Goal: Transaction & Acquisition: Purchase product/service

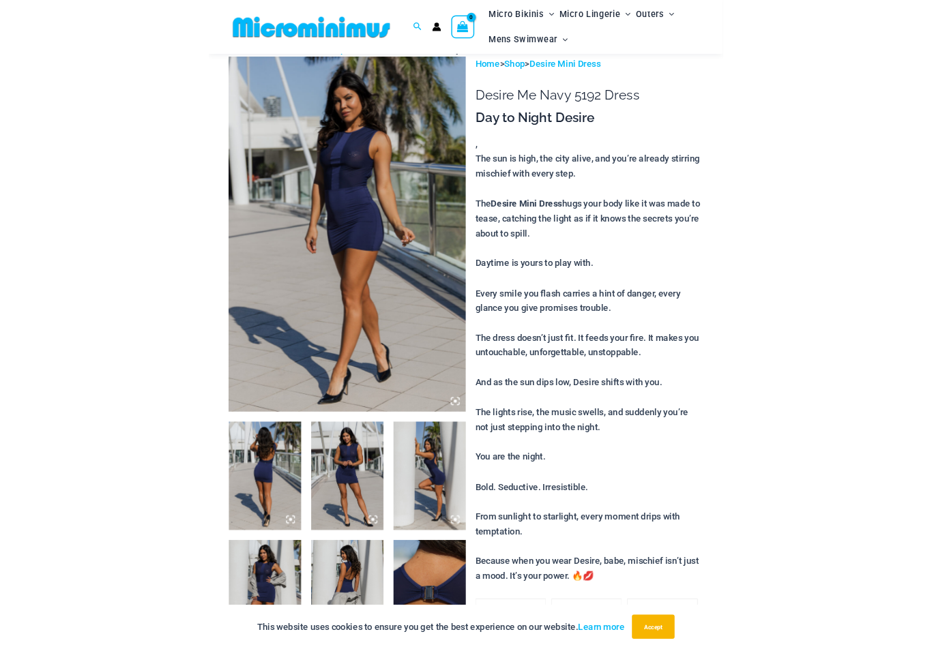
scroll to position [38, 0]
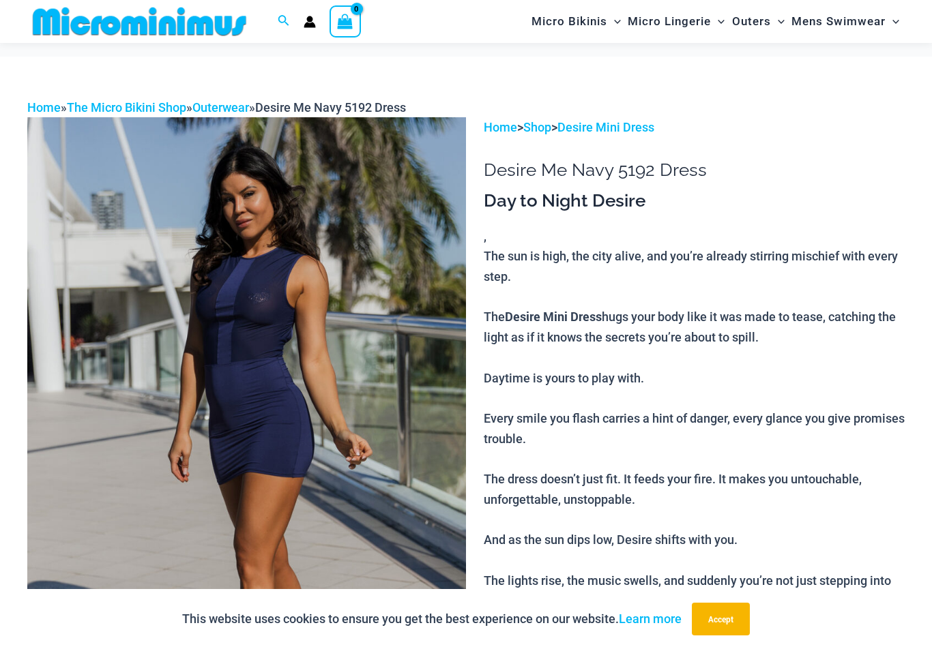
click at [329, 372] on img at bounding box center [246, 446] width 439 height 658
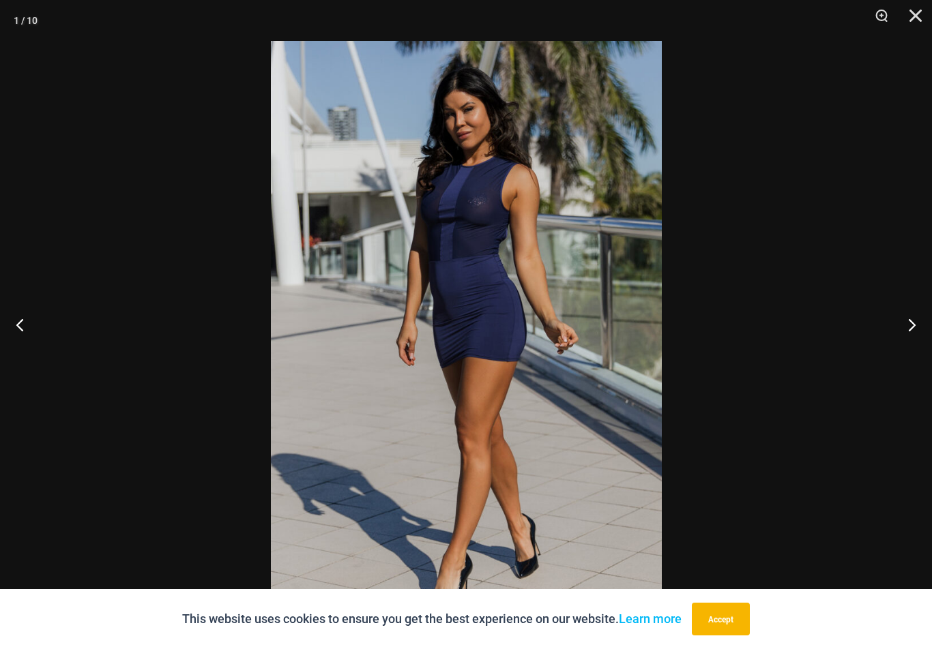
click at [907, 336] on button "Next" at bounding box center [906, 325] width 51 height 68
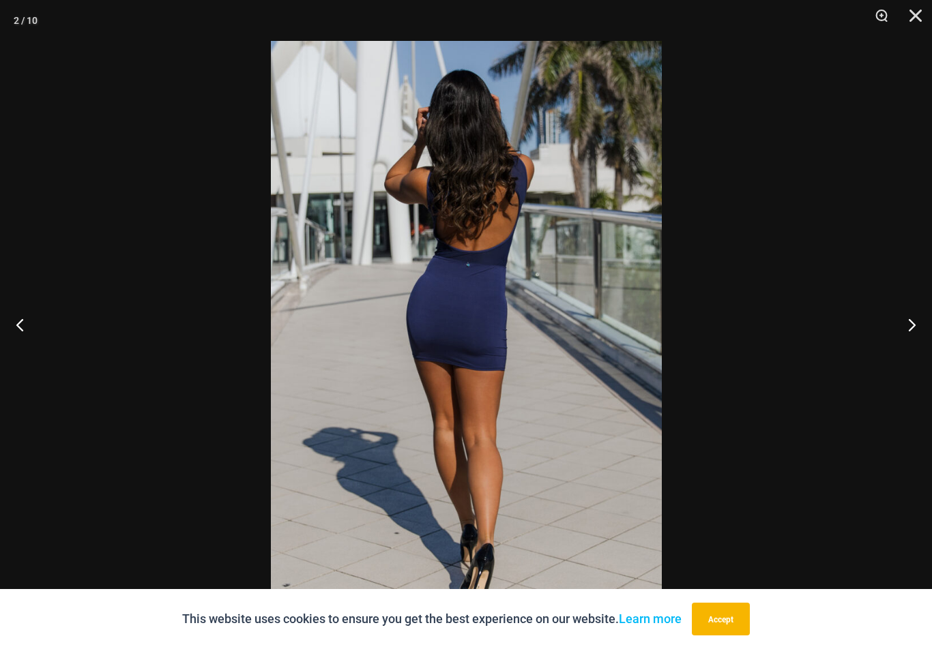
click at [911, 332] on button "Next" at bounding box center [906, 325] width 51 height 68
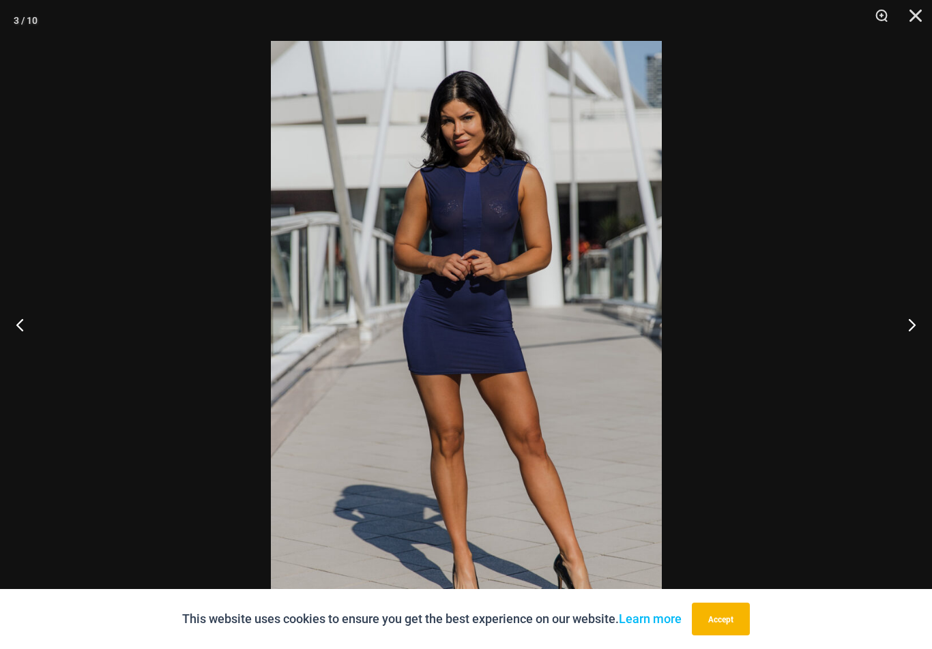
click at [913, 332] on button "Next" at bounding box center [906, 325] width 51 height 68
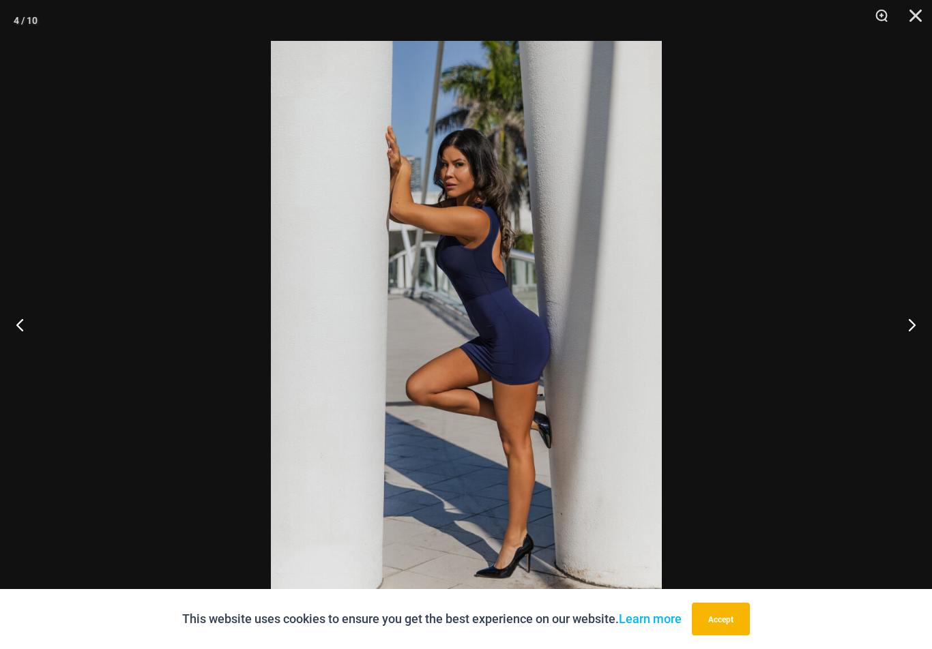
click at [911, 338] on button "Next" at bounding box center [906, 325] width 51 height 68
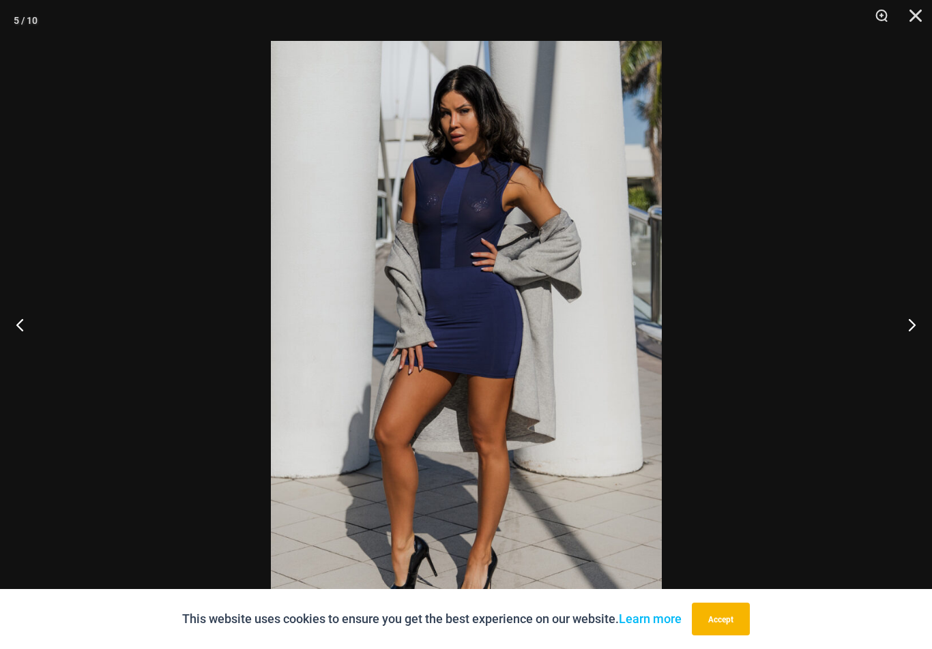
click at [907, 331] on button "Next" at bounding box center [906, 325] width 51 height 68
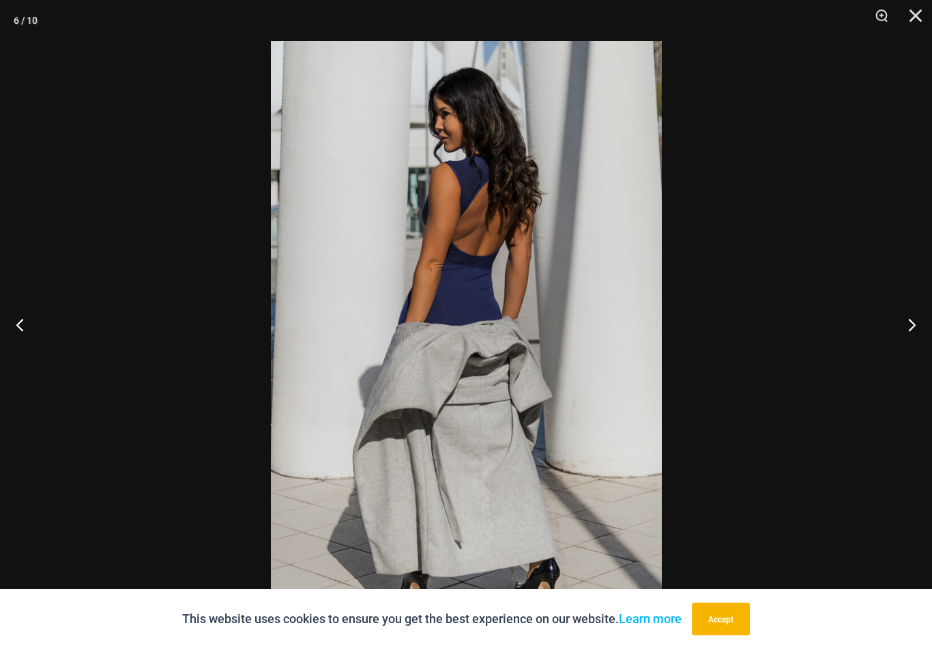
click at [910, 326] on button "Next" at bounding box center [906, 325] width 51 height 68
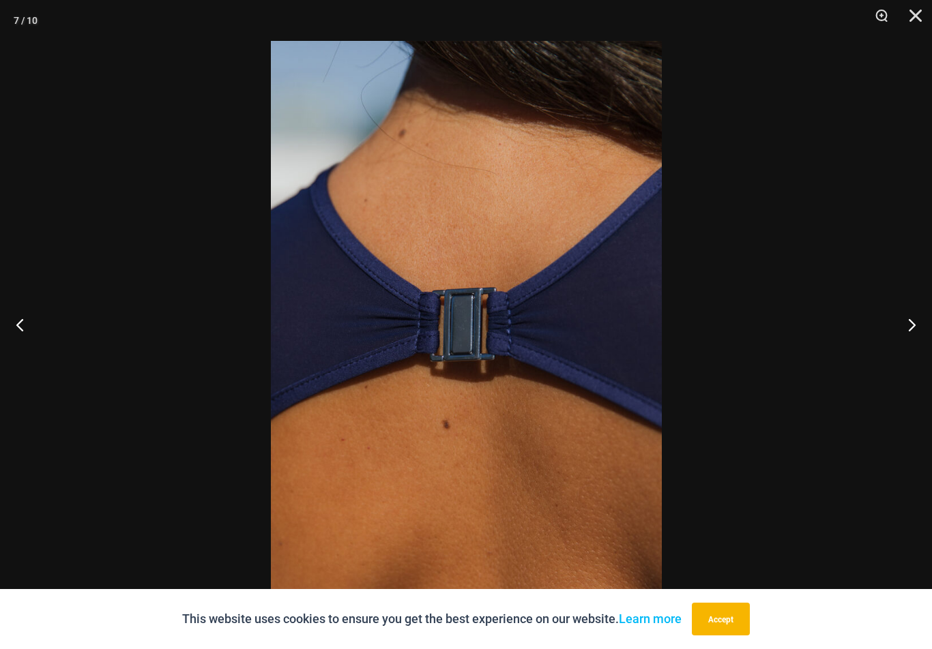
click at [909, 333] on button "Next" at bounding box center [906, 325] width 51 height 68
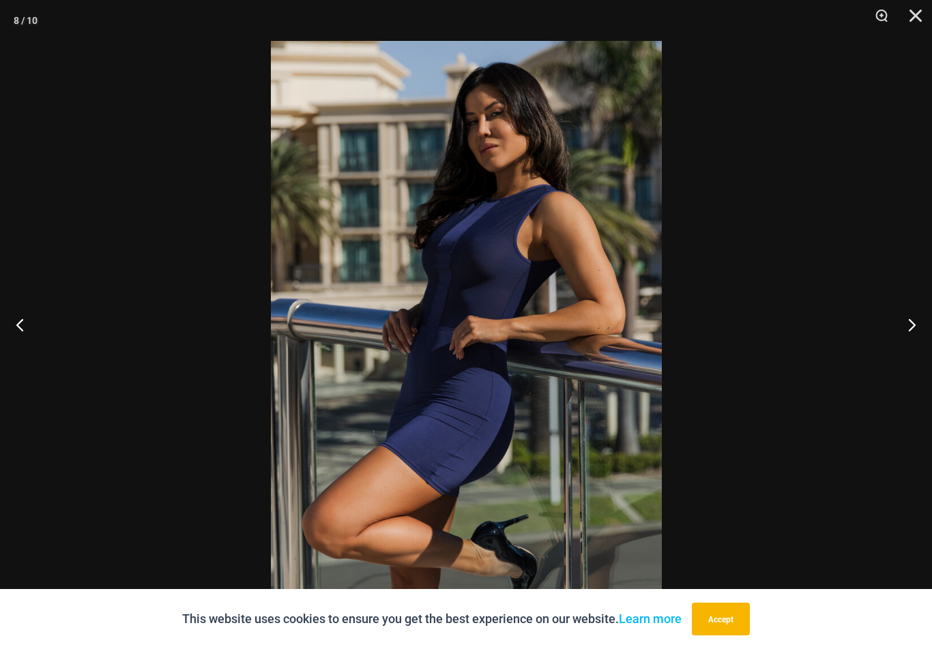
click at [904, 331] on button "Next" at bounding box center [906, 325] width 51 height 68
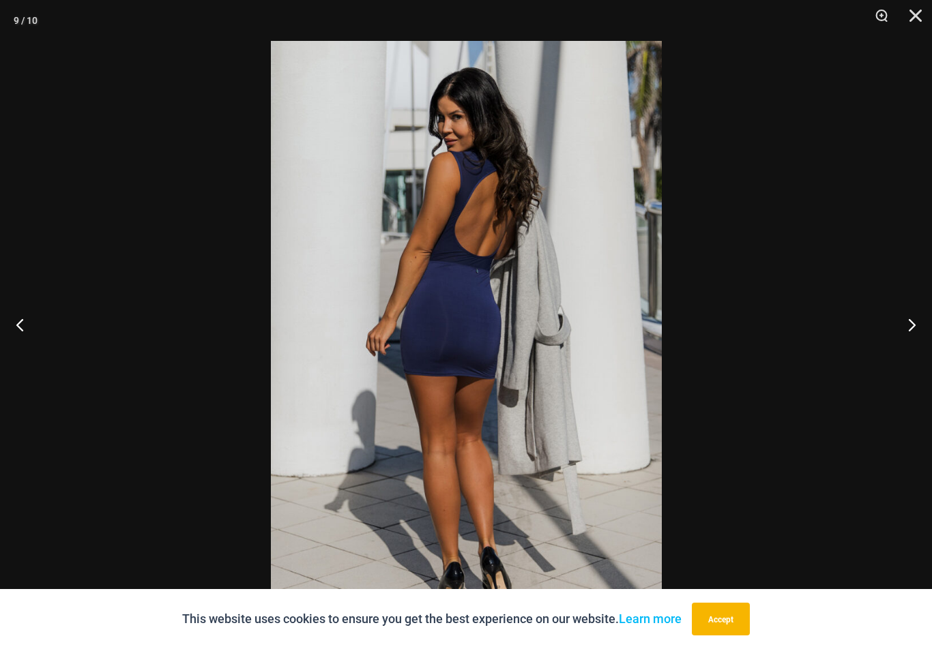
click at [911, 336] on button "Next" at bounding box center [906, 325] width 51 height 68
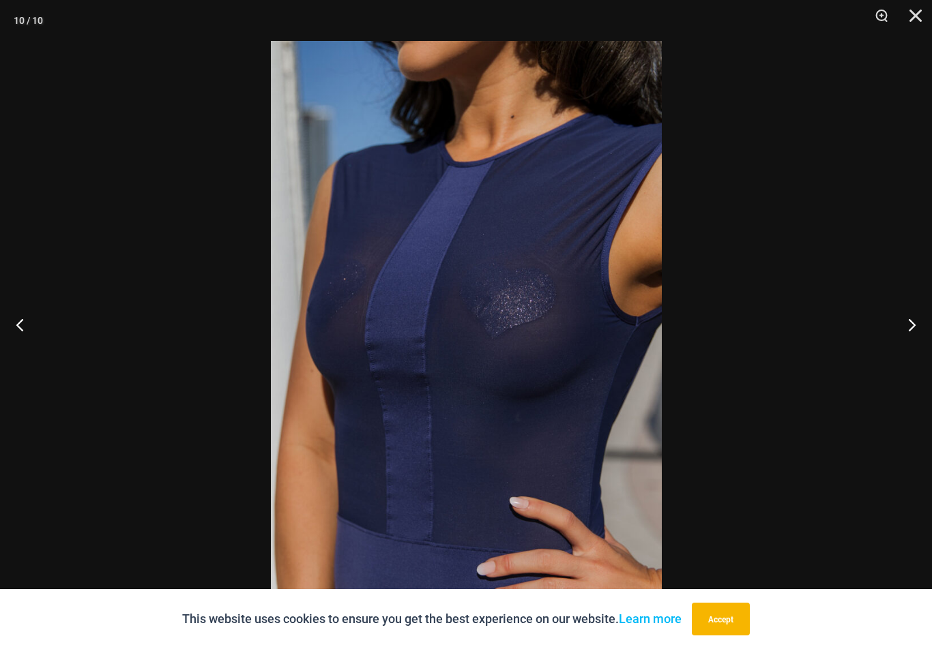
click at [913, 334] on button "Next" at bounding box center [906, 325] width 51 height 68
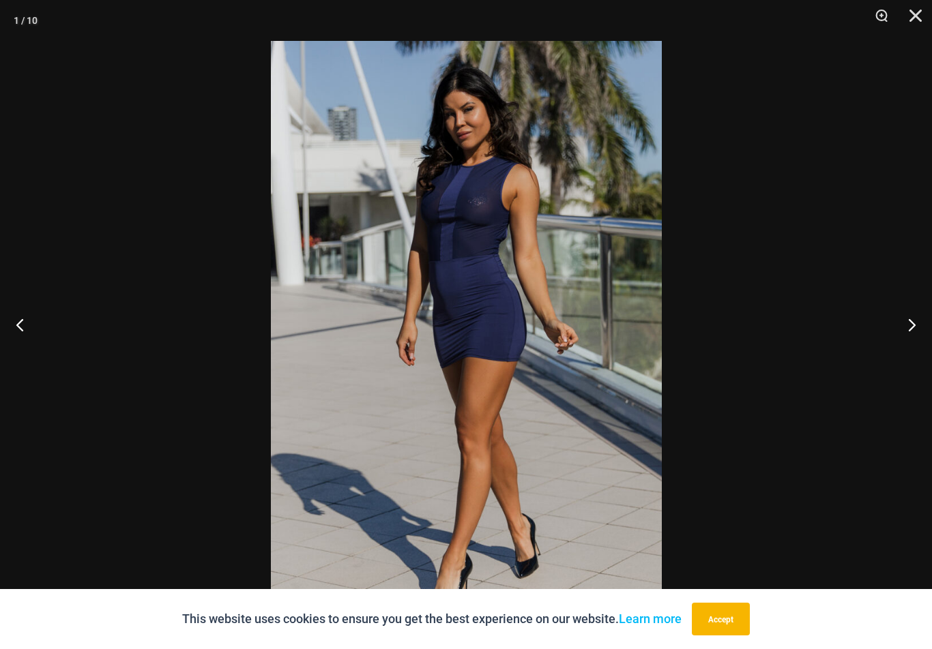
click at [917, 18] on button "Close" at bounding box center [911, 20] width 34 height 41
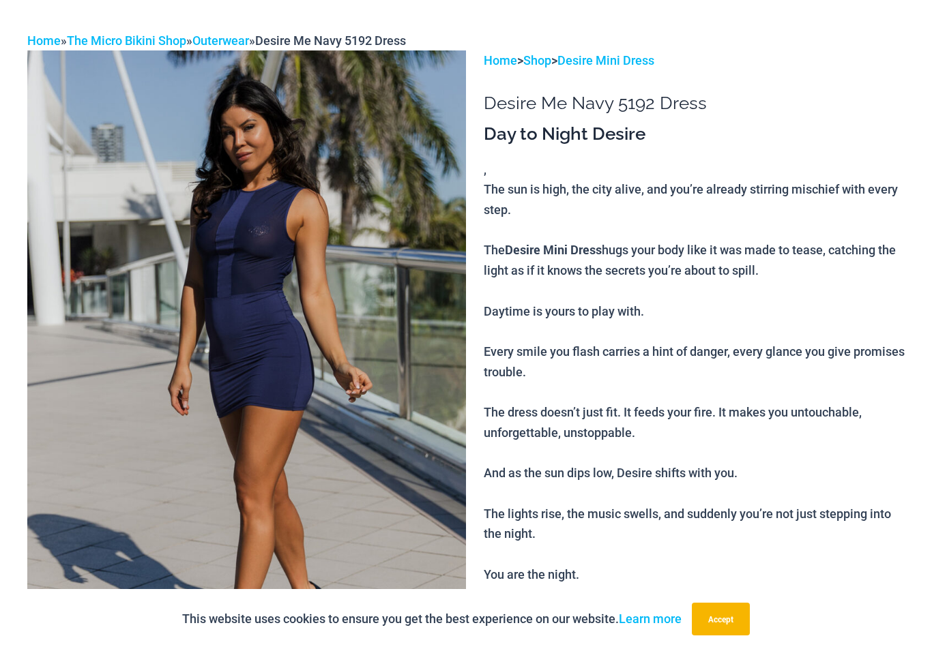
scroll to position [0, 0]
